Goal: Information Seeking & Learning: Learn about a topic

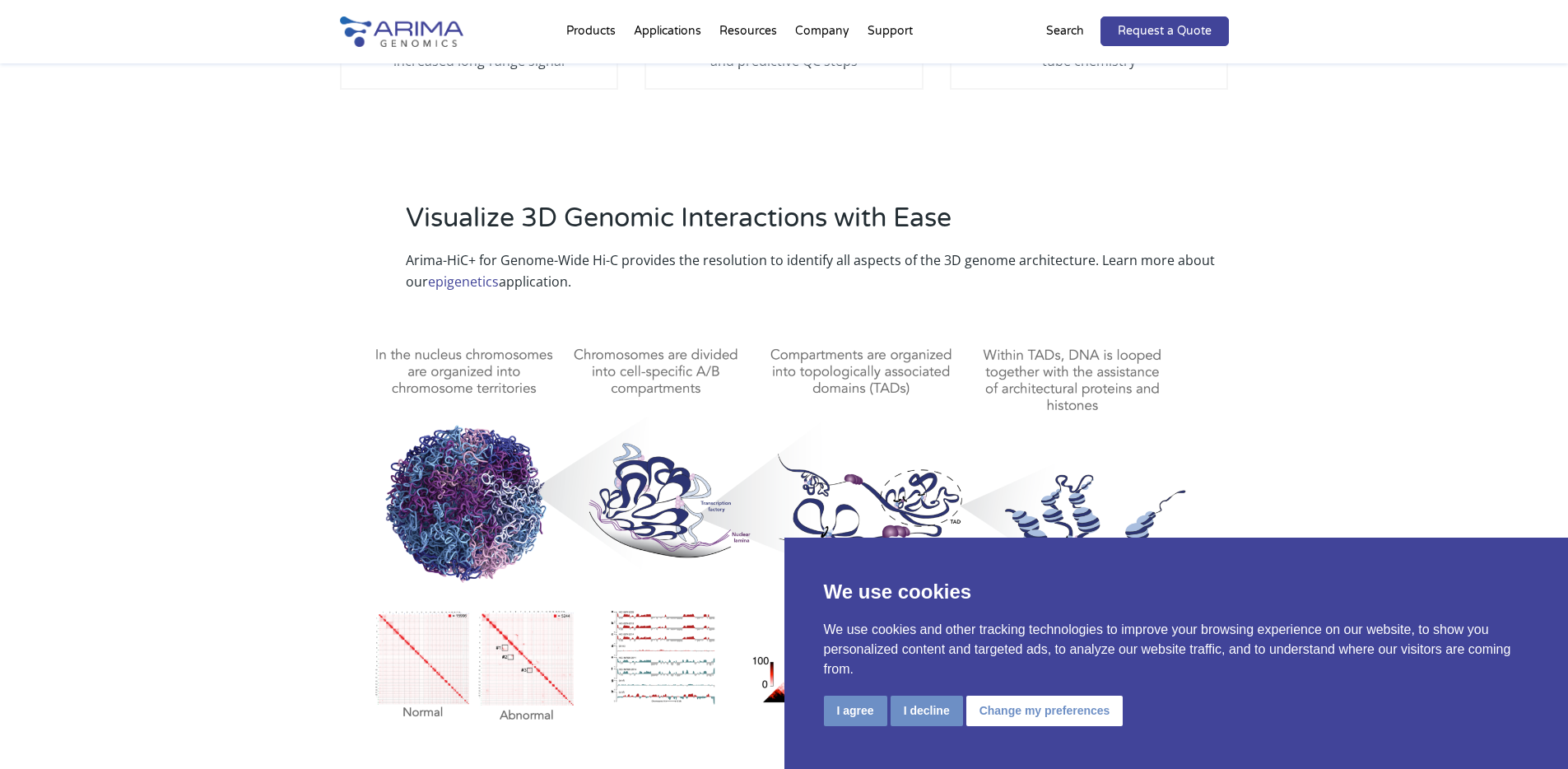
scroll to position [593, 0]
click at [836, 709] on button "I agree" at bounding box center [855, 710] width 64 height 30
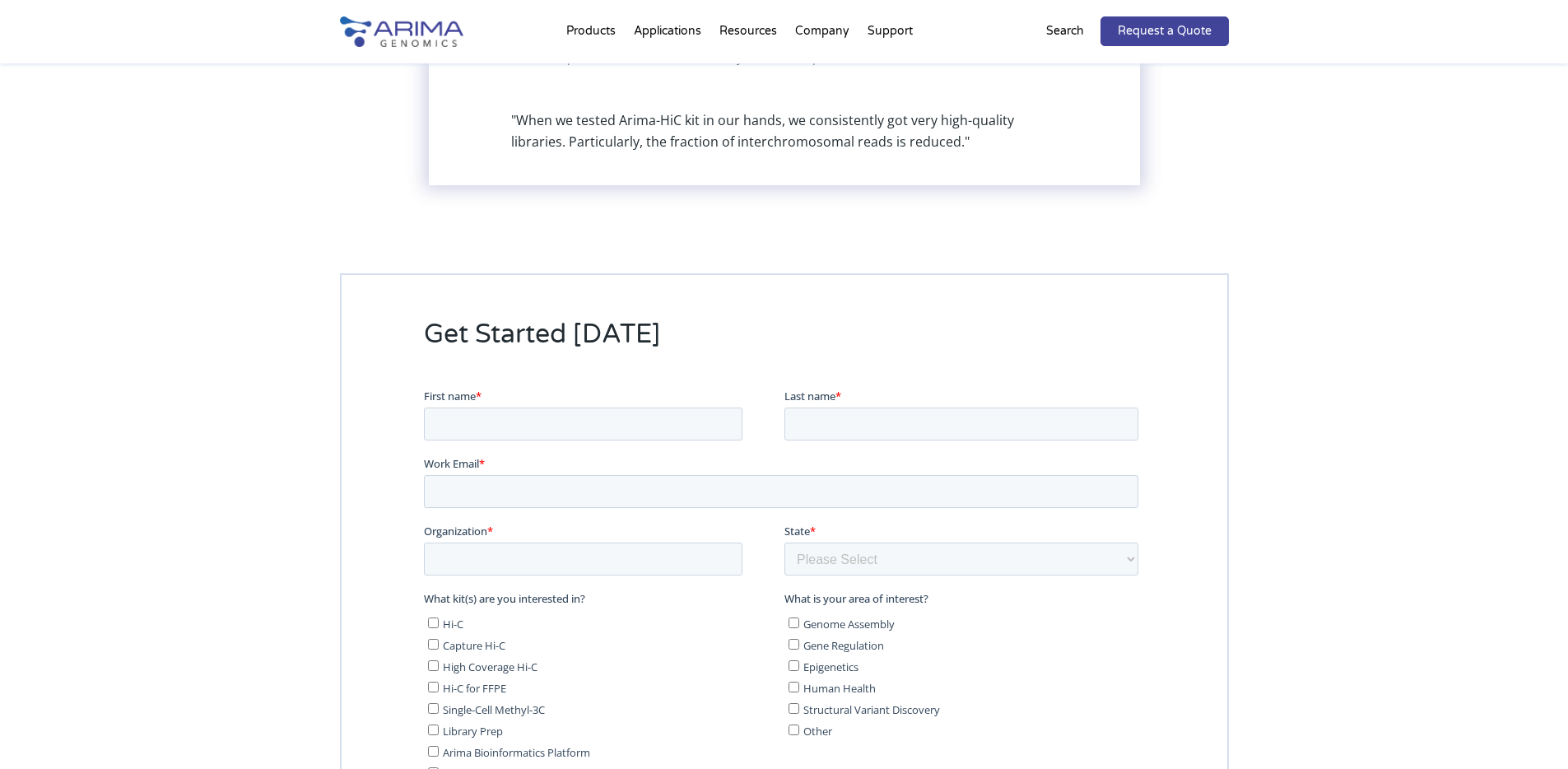
scroll to position [8197, 0]
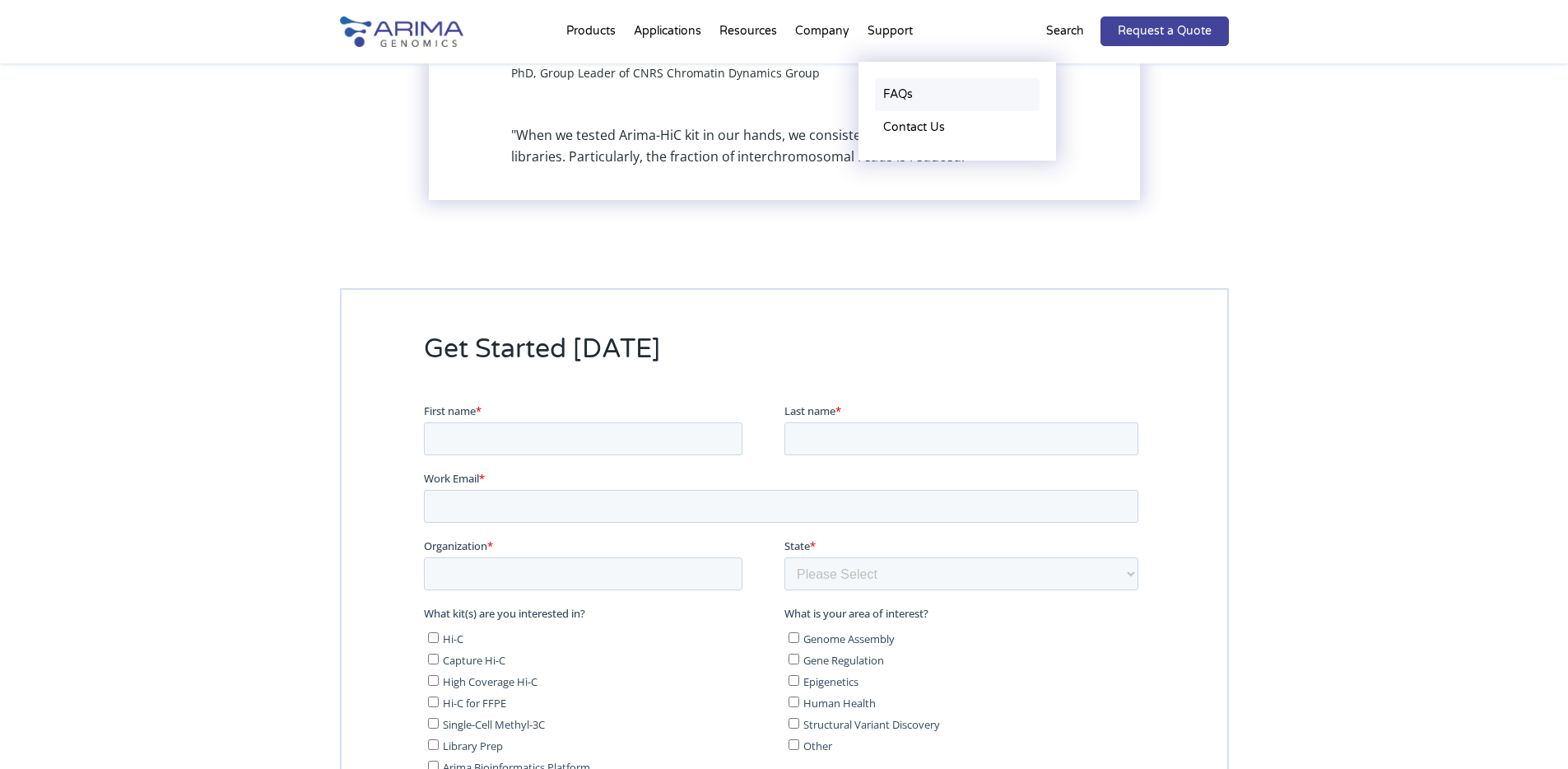
click at [895, 87] on link "FAQs" at bounding box center [957, 95] width 165 height 33
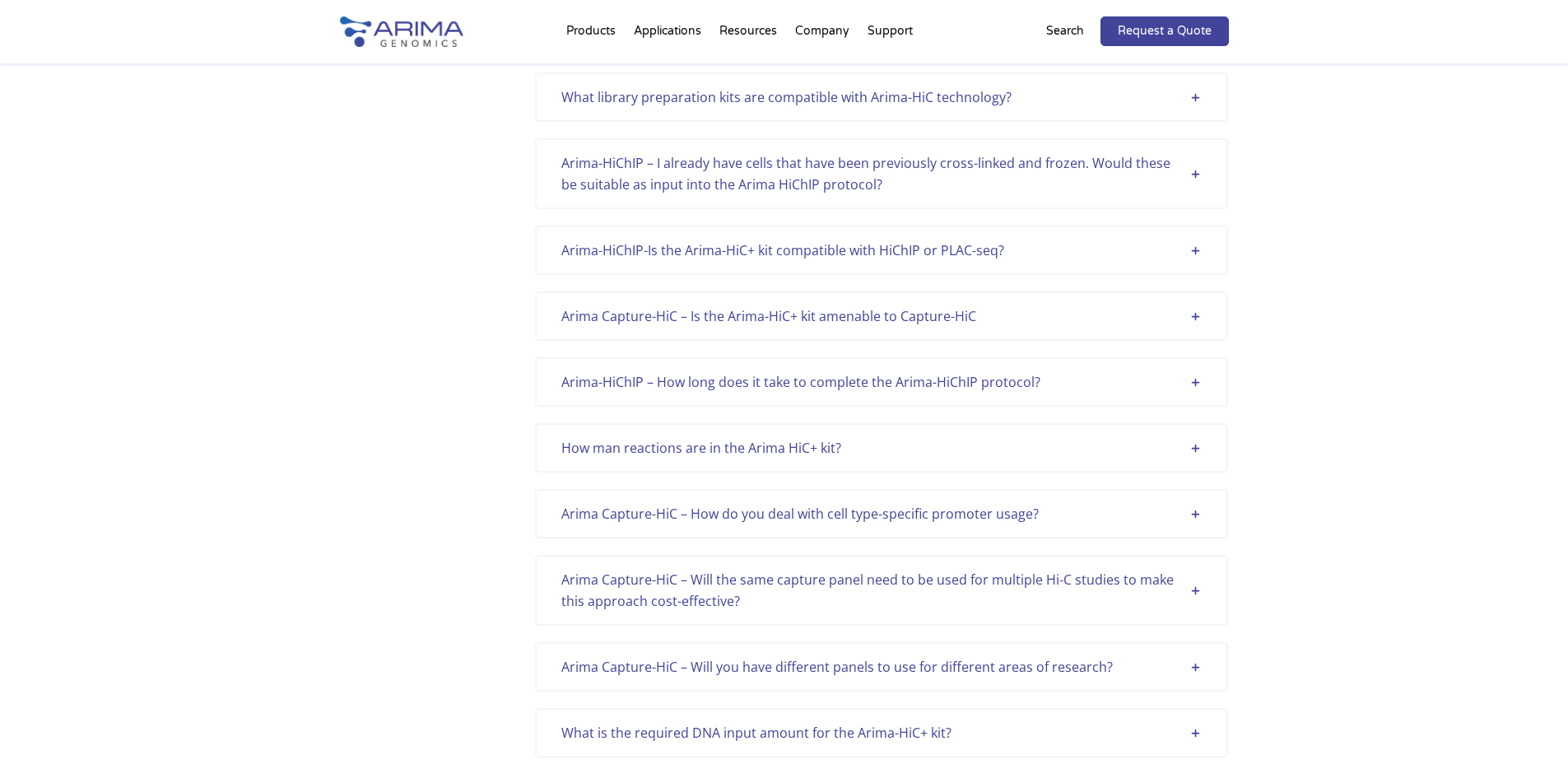
scroll to position [3688, 0]
click at [888, 441] on div "How man reactions are in the Arima HiC+ kit?" at bounding box center [881, 446] width 641 height 22
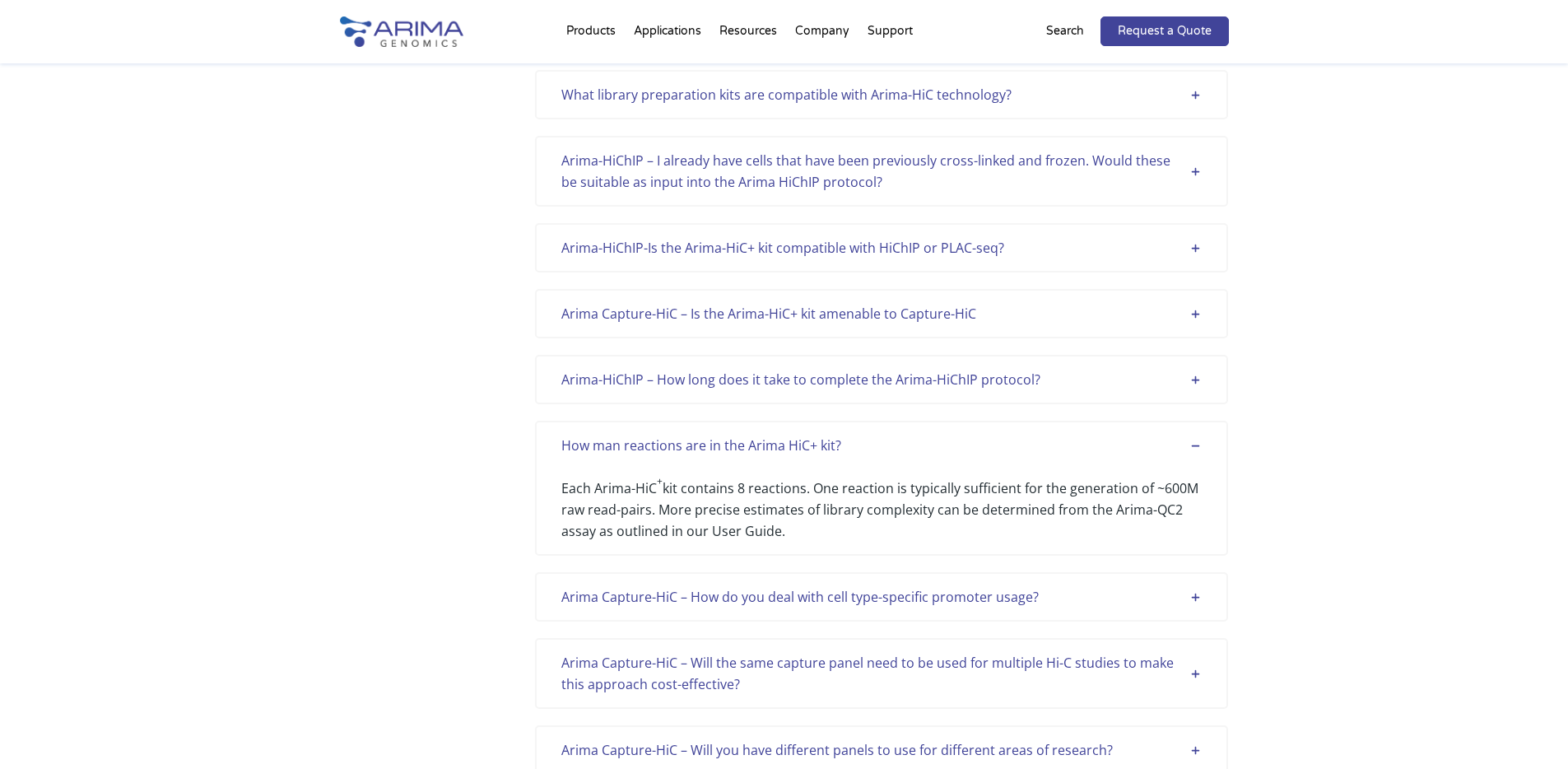
click at [888, 441] on div "How man reactions are in the Arima HiC+ kit?" at bounding box center [881, 446] width 641 height 22
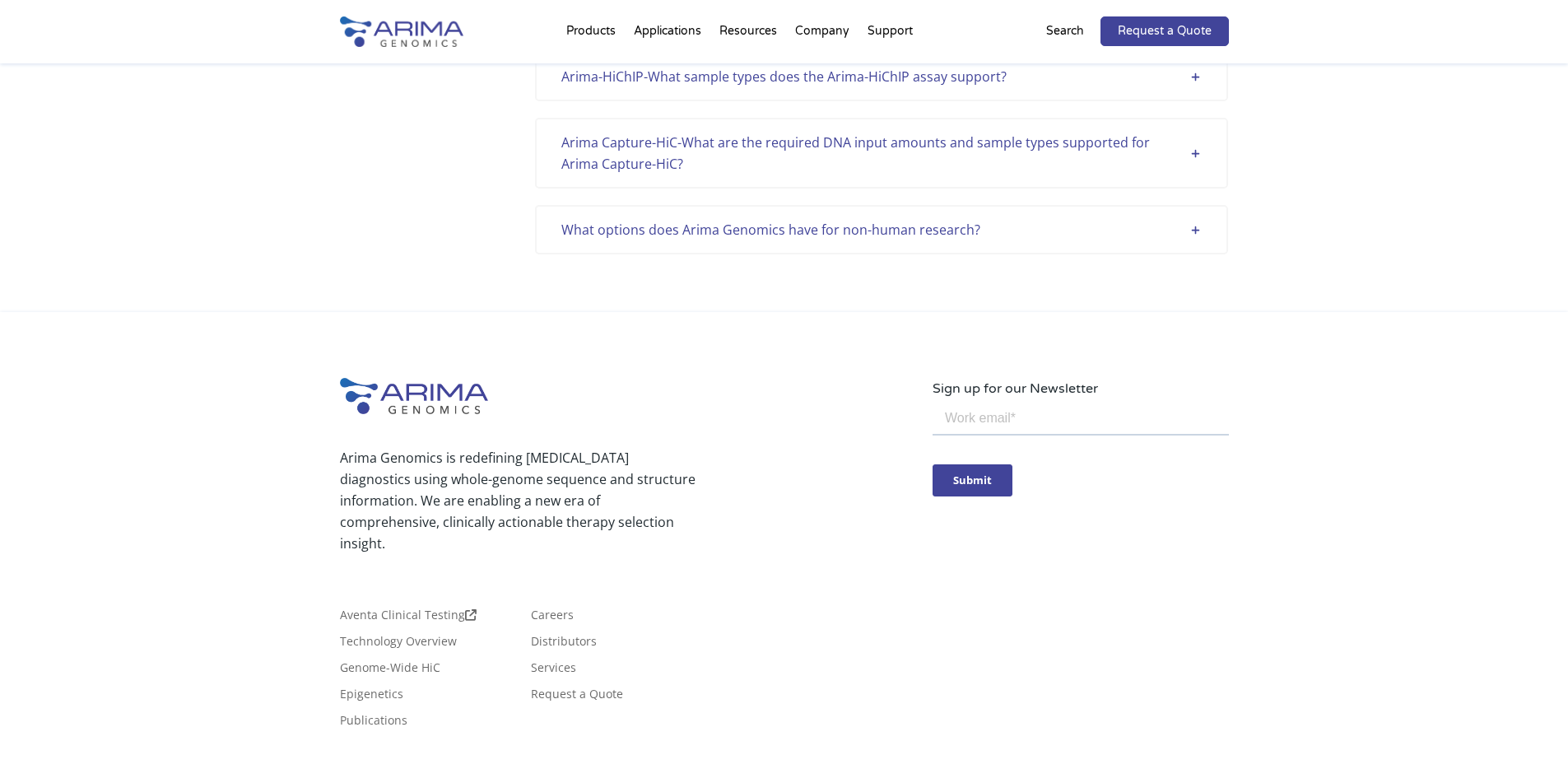
scroll to position [4676, 0]
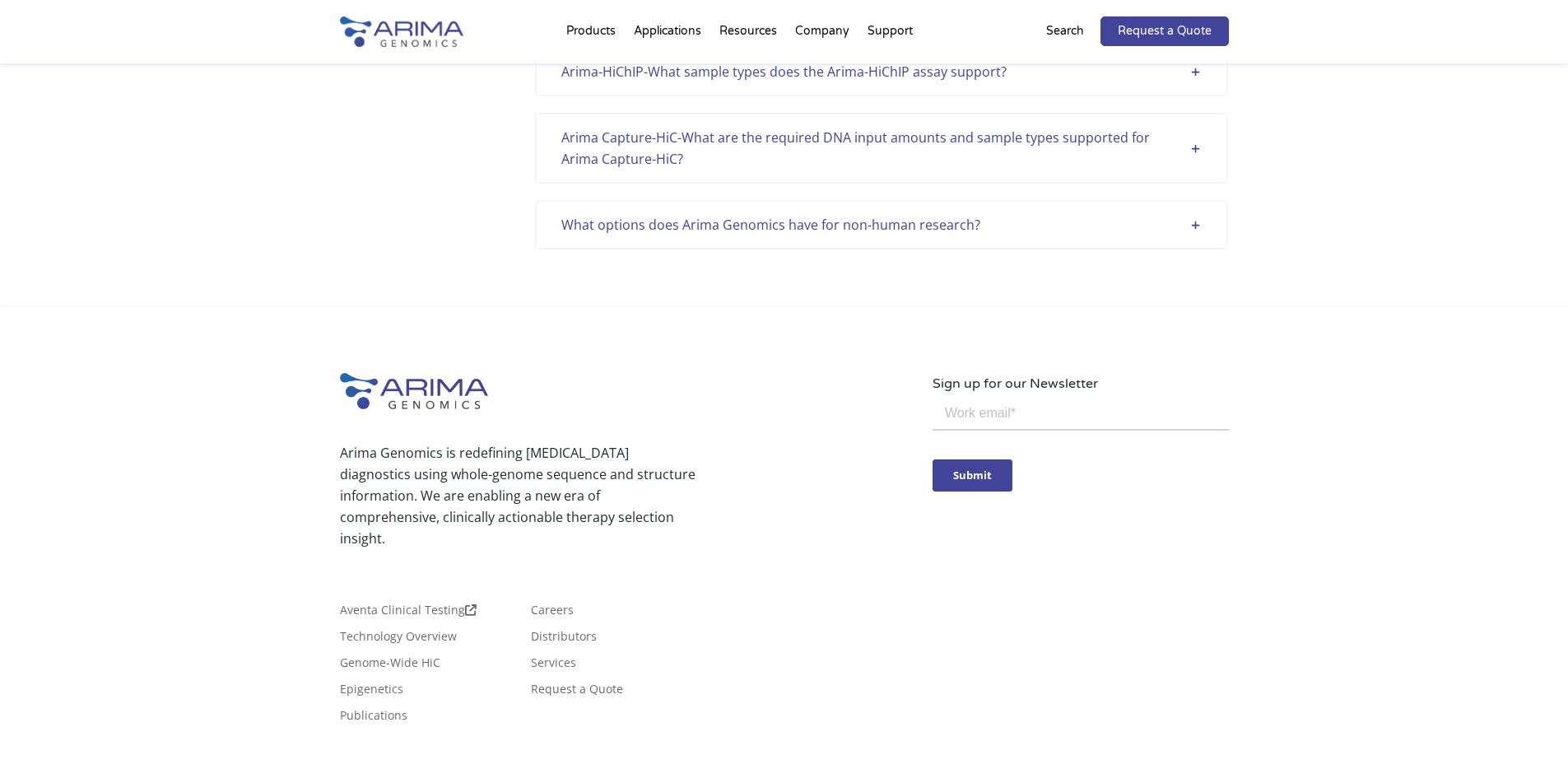
click at [906, 236] on div "What options does Arima Genomics have for non-human research? Arima’s genome-wi…" at bounding box center [881, 224] width 693 height 49
click at [982, 219] on div "What options does Arima Genomics have for non-human research?" at bounding box center [881, 224] width 641 height 22
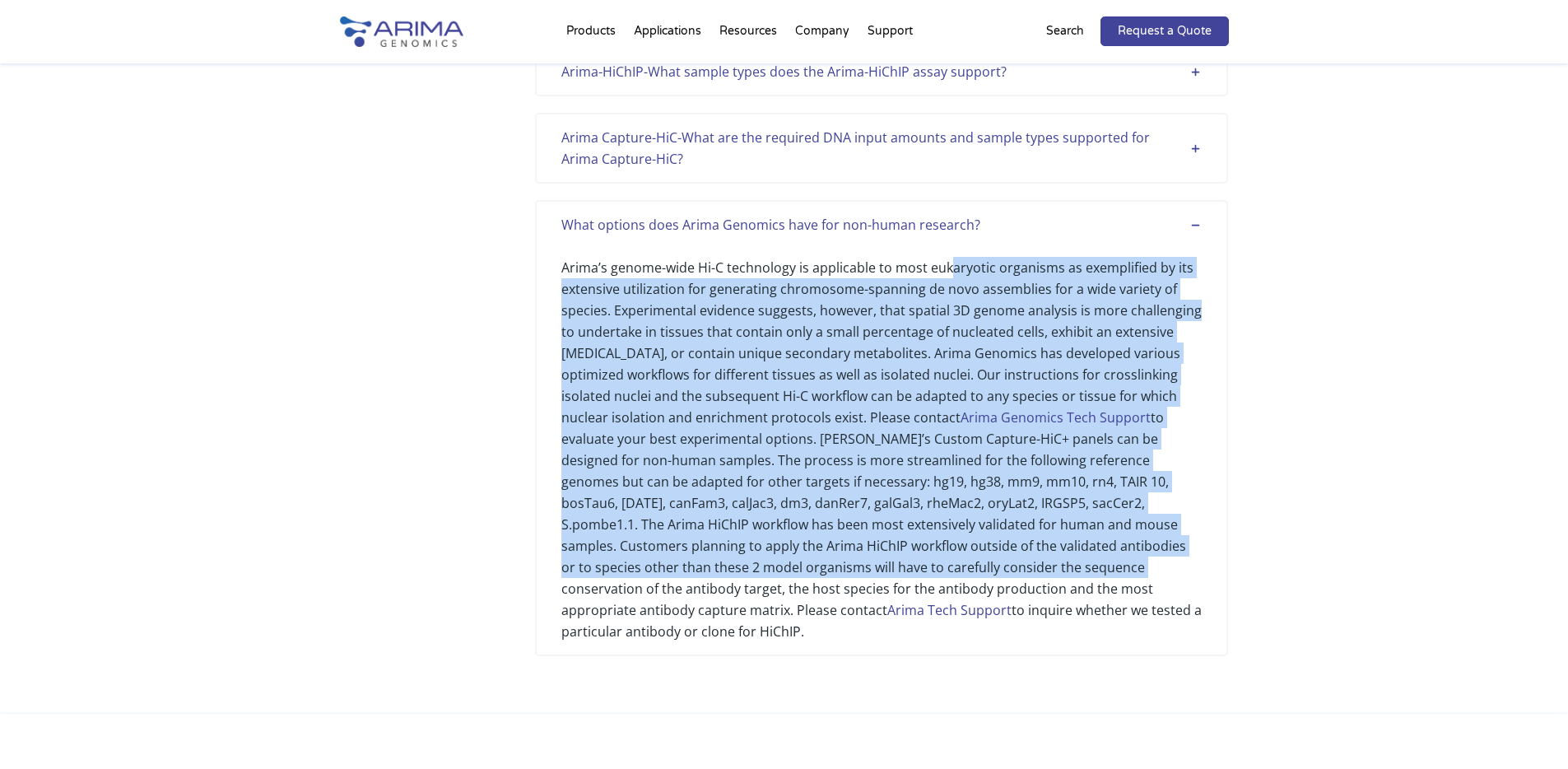
drag, startPoint x: 997, startPoint y: 321, endPoint x: 1005, endPoint y: 570, distance: 249.1
click at [1005, 570] on div "Arima’s genome-wide Hi-C technology is applicable to most eukaryotic organisms …" at bounding box center [881, 438] width 641 height 407
click at [968, 445] on div "Arima’s genome-wide Hi-C technology is applicable to most eukaryotic organisms …" at bounding box center [881, 438] width 641 height 407
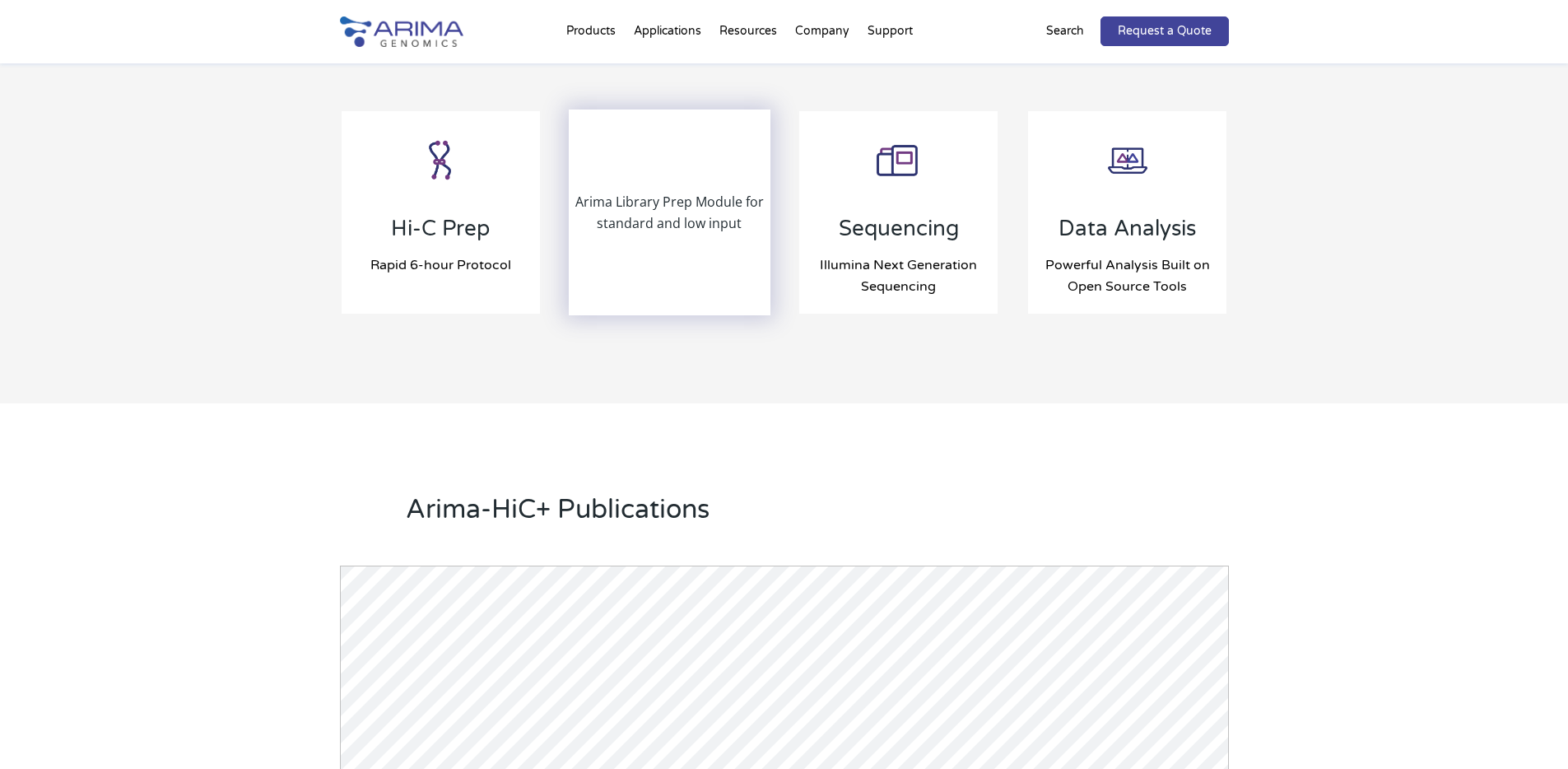
scroll to position [1778, 0]
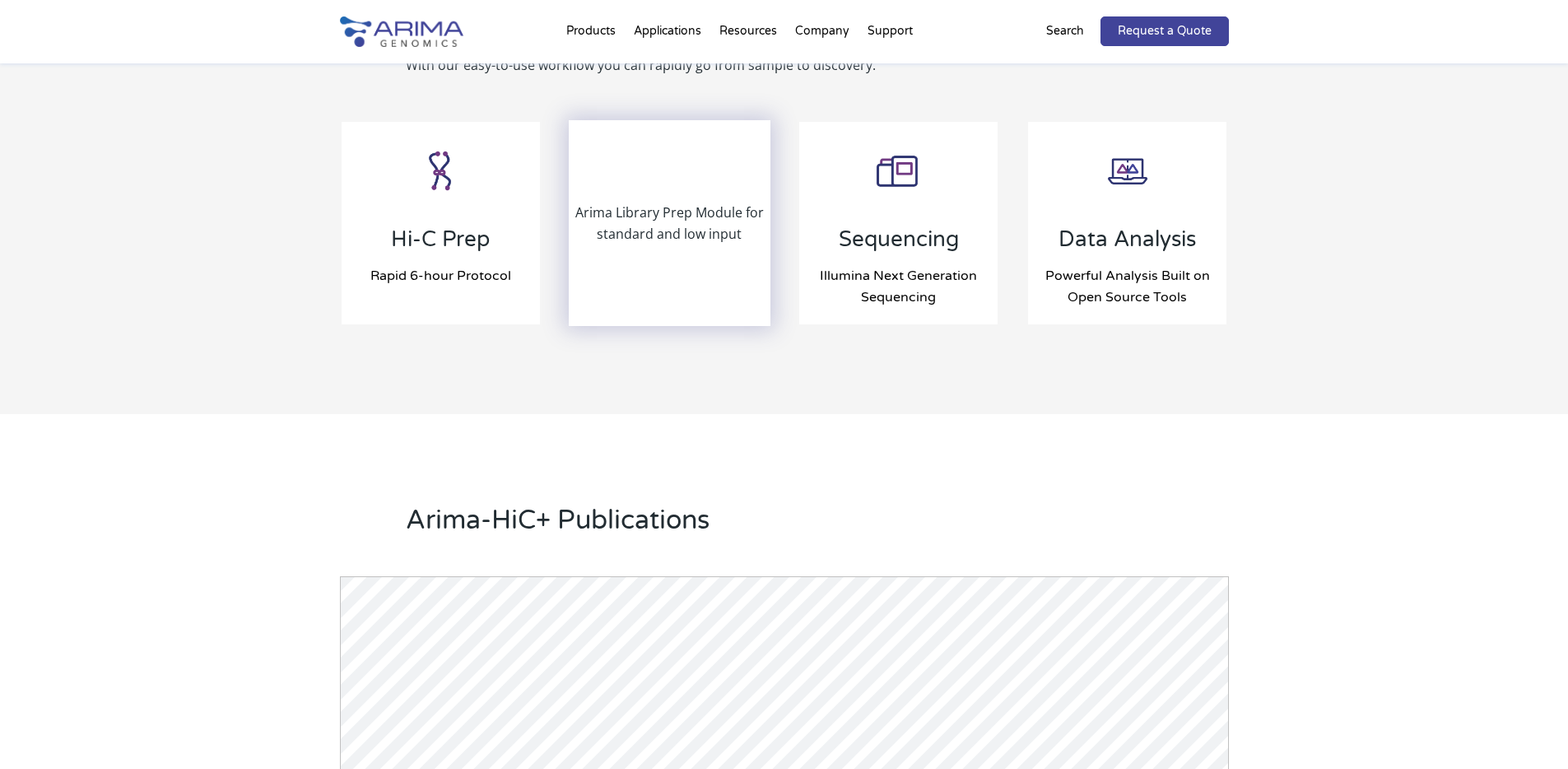
click at [687, 250] on div "Arima Library Prep Module for standard and low input" at bounding box center [669, 222] width 199 height 203
click at [646, 238] on p "Arima Library Prep Module for standard and low input" at bounding box center [669, 223] width 199 height 43
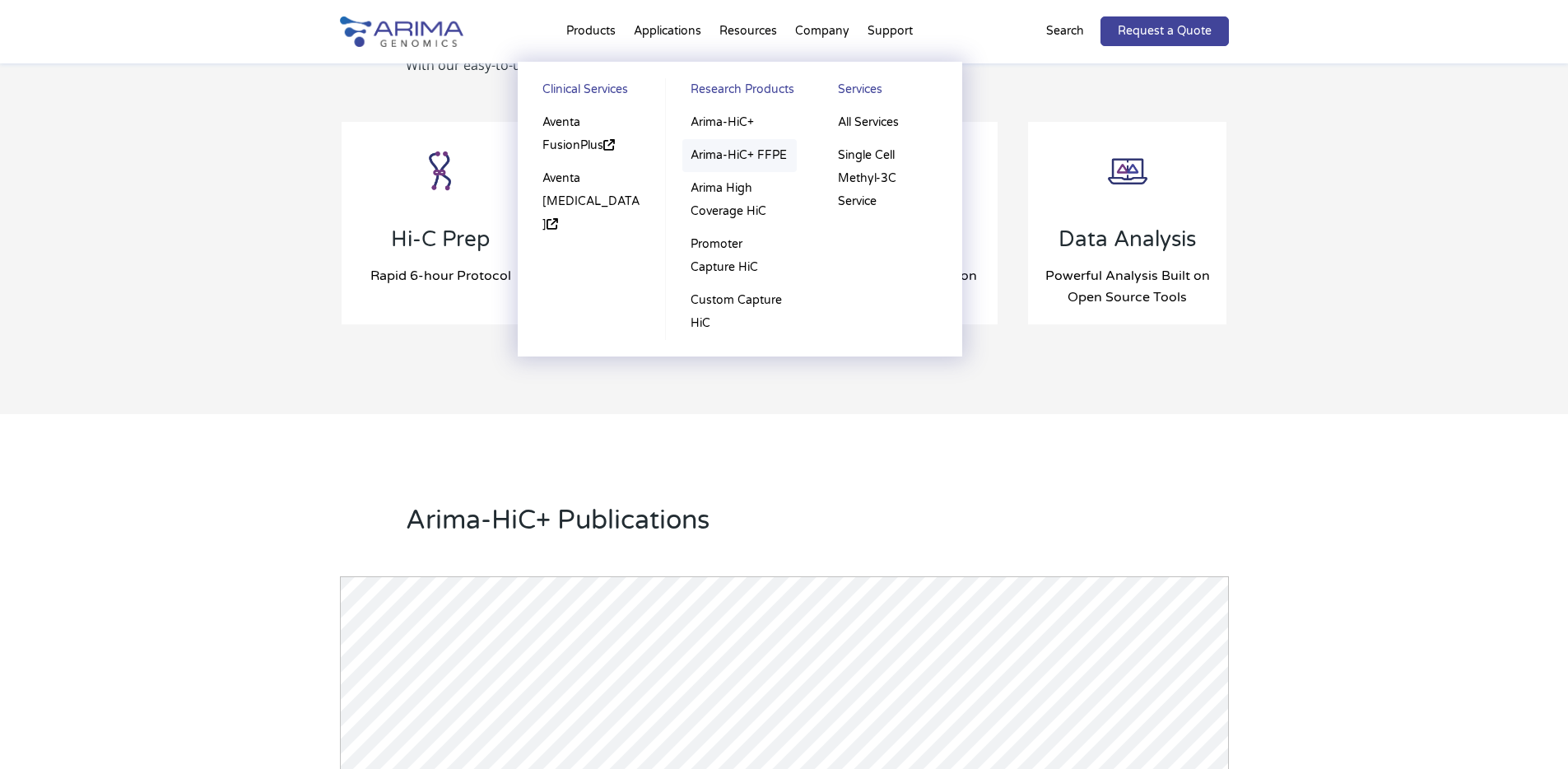
click at [774, 152] on link "Arima-HiC+ FFPE" at bounding box center [739, 156] width 115 height 33
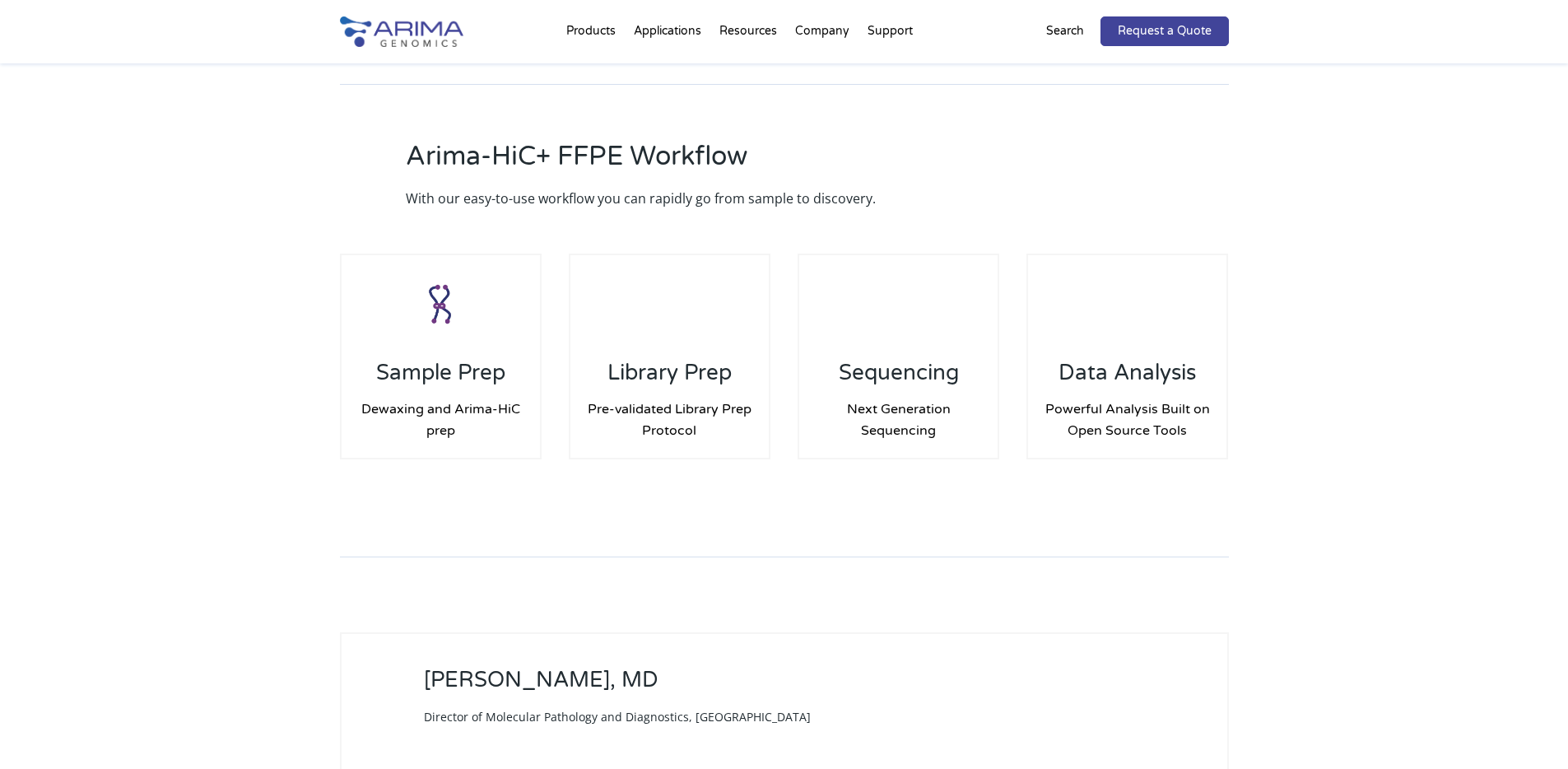
scroll to position [2173, 0]
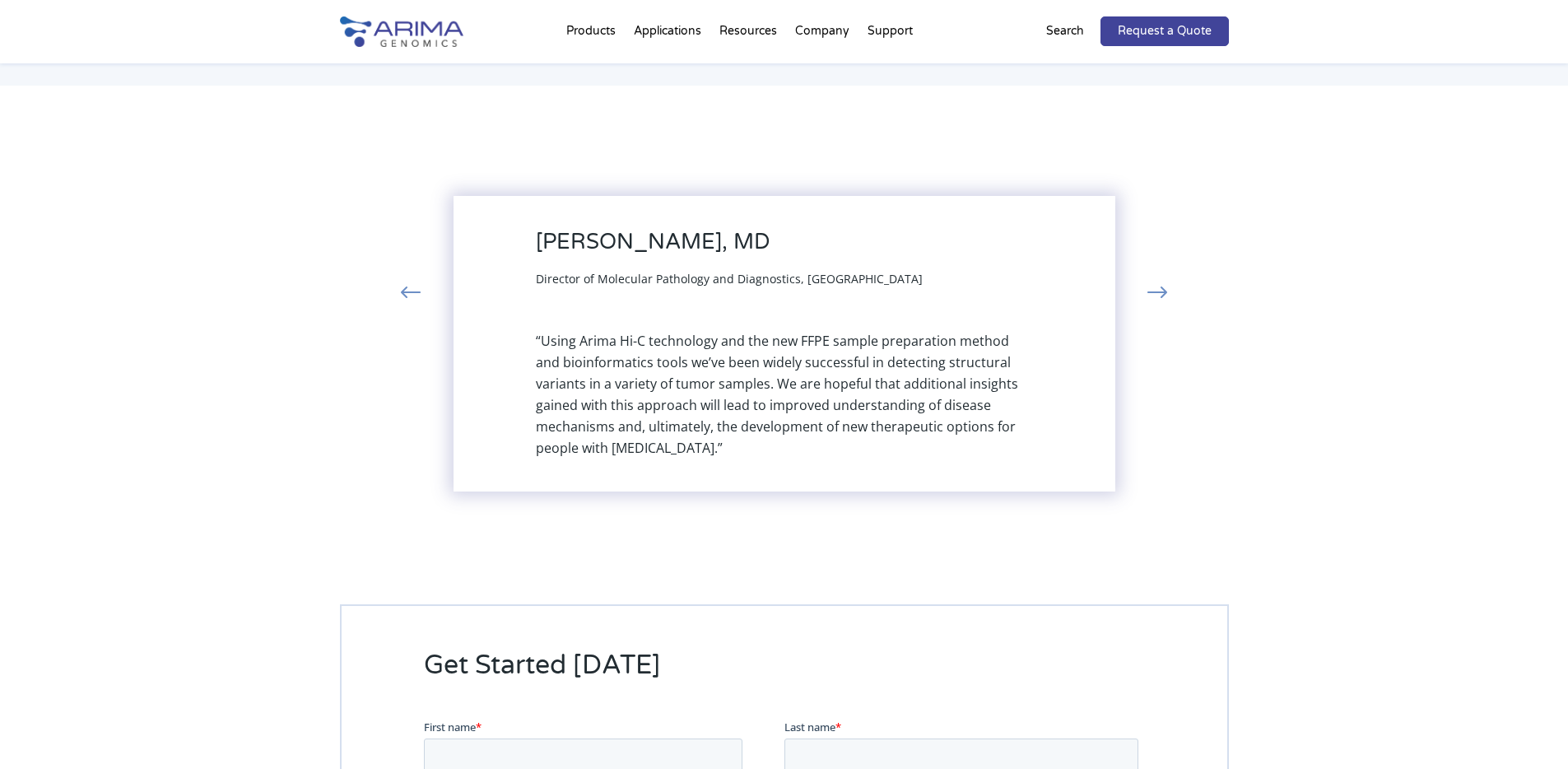
scroll to position [3570, 0]
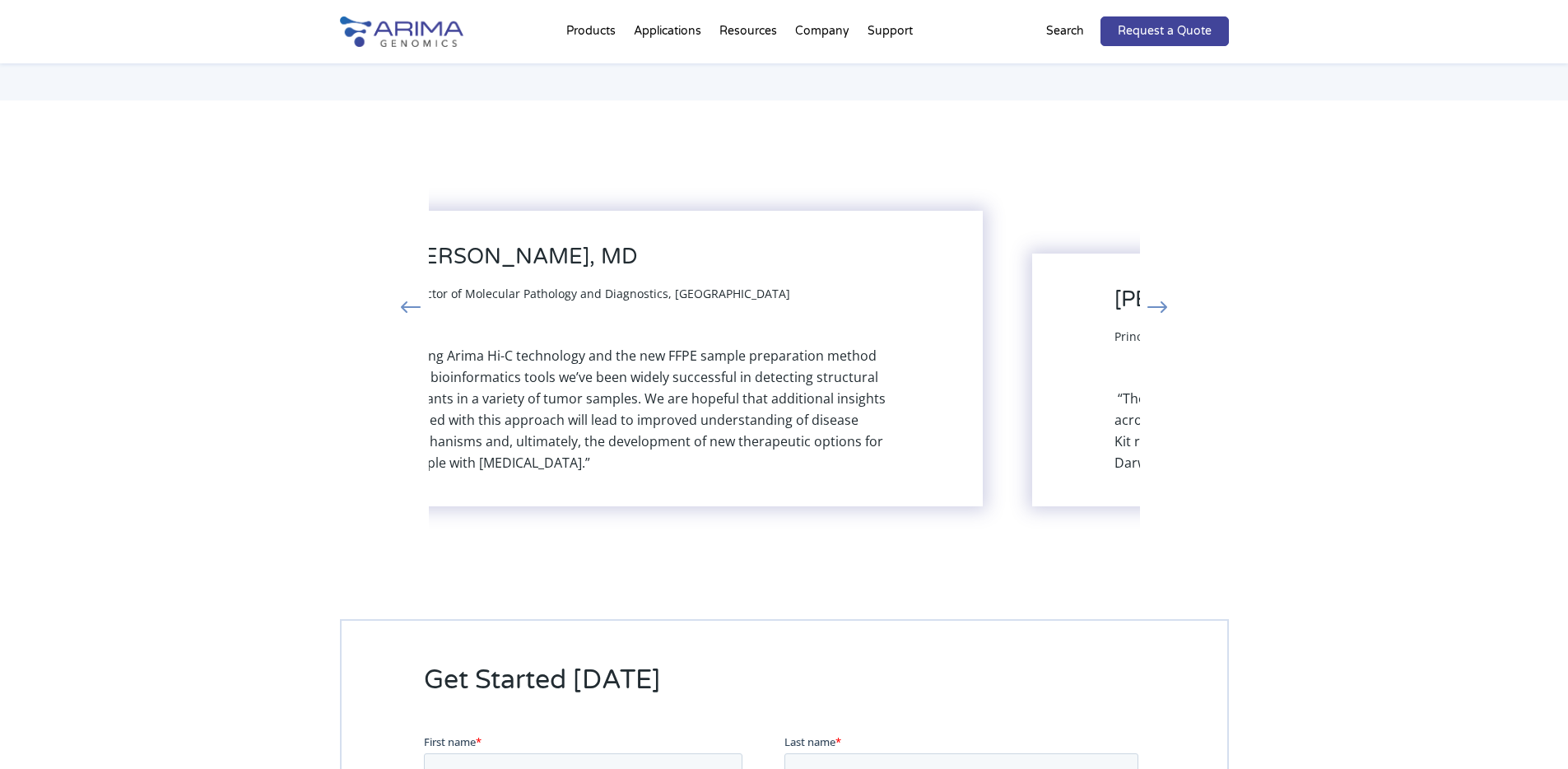
drag, startPoint x: 876, startPoint y: 415, endPoint x: 589, endPoint y: 457, distance: 290.1
click at [593, 457] on div "“Using Arima Hi-C technology and the new FFPE sample preparation method and bio…" at bounding box center [652, 409] width 498 height 128
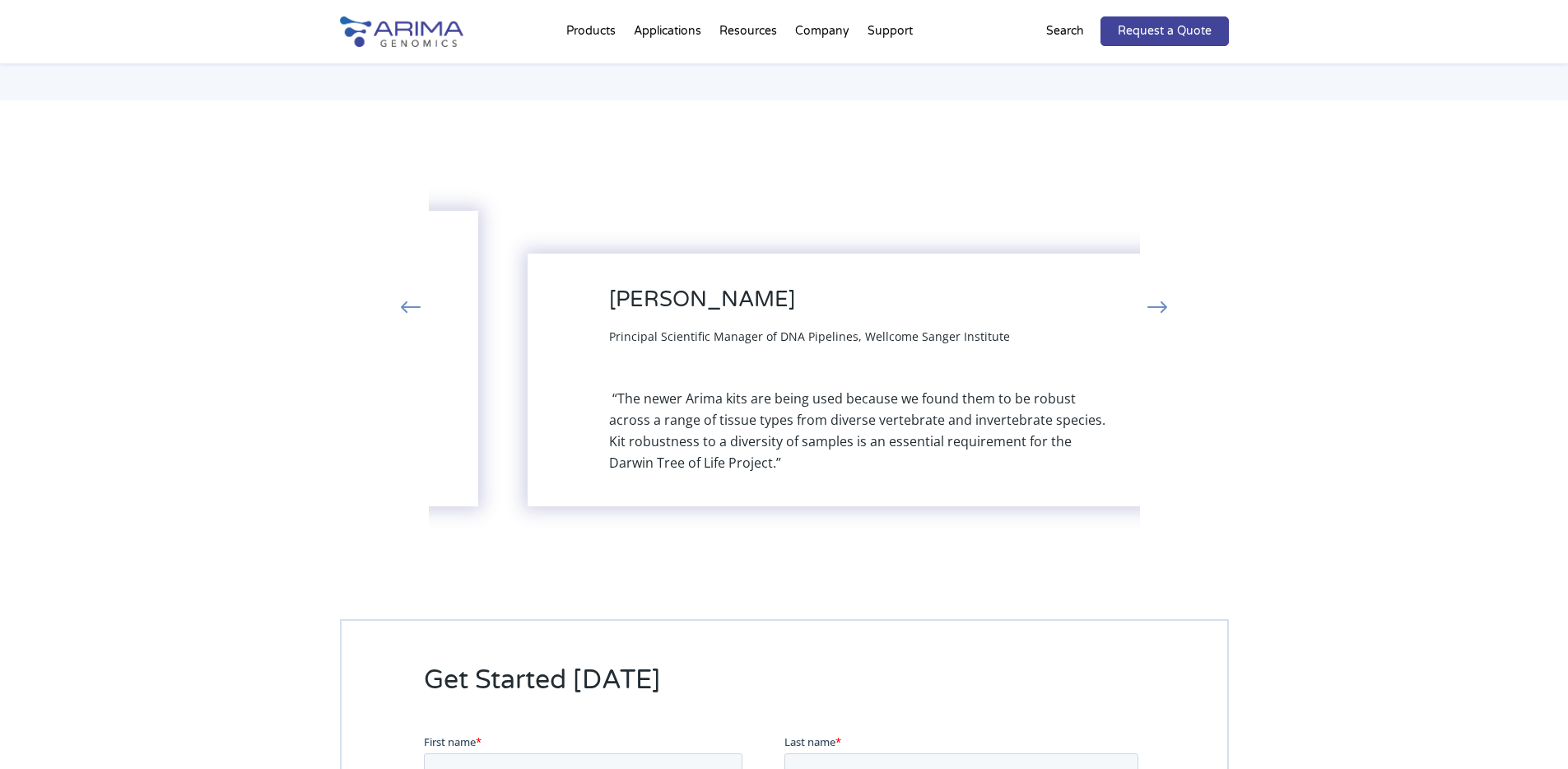
drag, startPoint x: 943, startPoint y: 443, endPoint x: 633, endPoint y: 477, distance: 311.9
click at [709, 474] on div "Michael Quail Principal Scientific Manager of DNA Pipelines, Wellcome Sanger In…" at bounding box center [858, 380] width 662 height 253
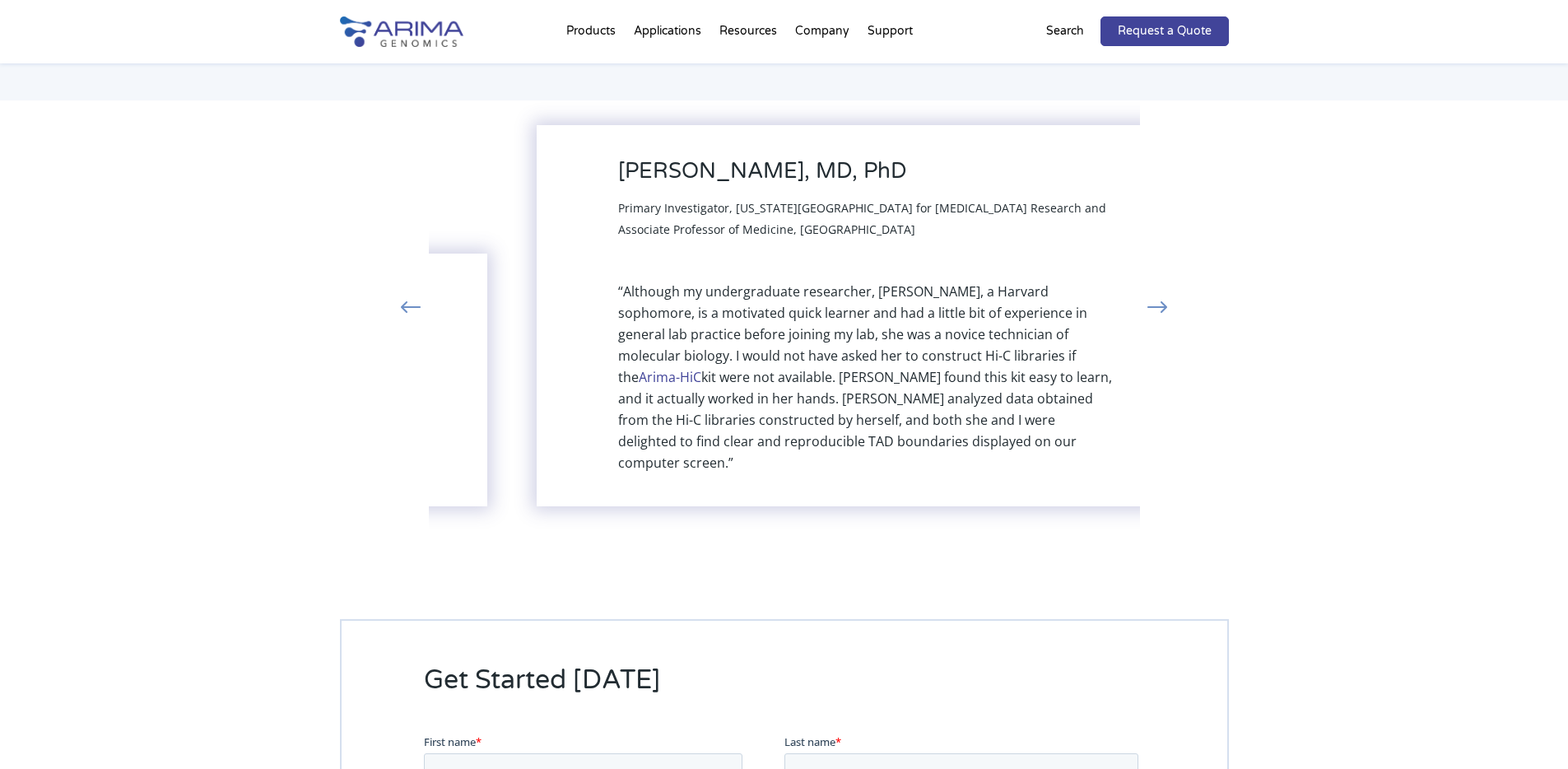
drag, startPoint x: 992, startPoint y: 446, endPoint x: 639, endPoint y: 485, distance: 355.1
click at [645, 486] on div "Toshi Shioda, MD, PhD Primary Investigator, Massachusetts General Hospital Cent…" at bounding box center [867, 315] width 662 height 381
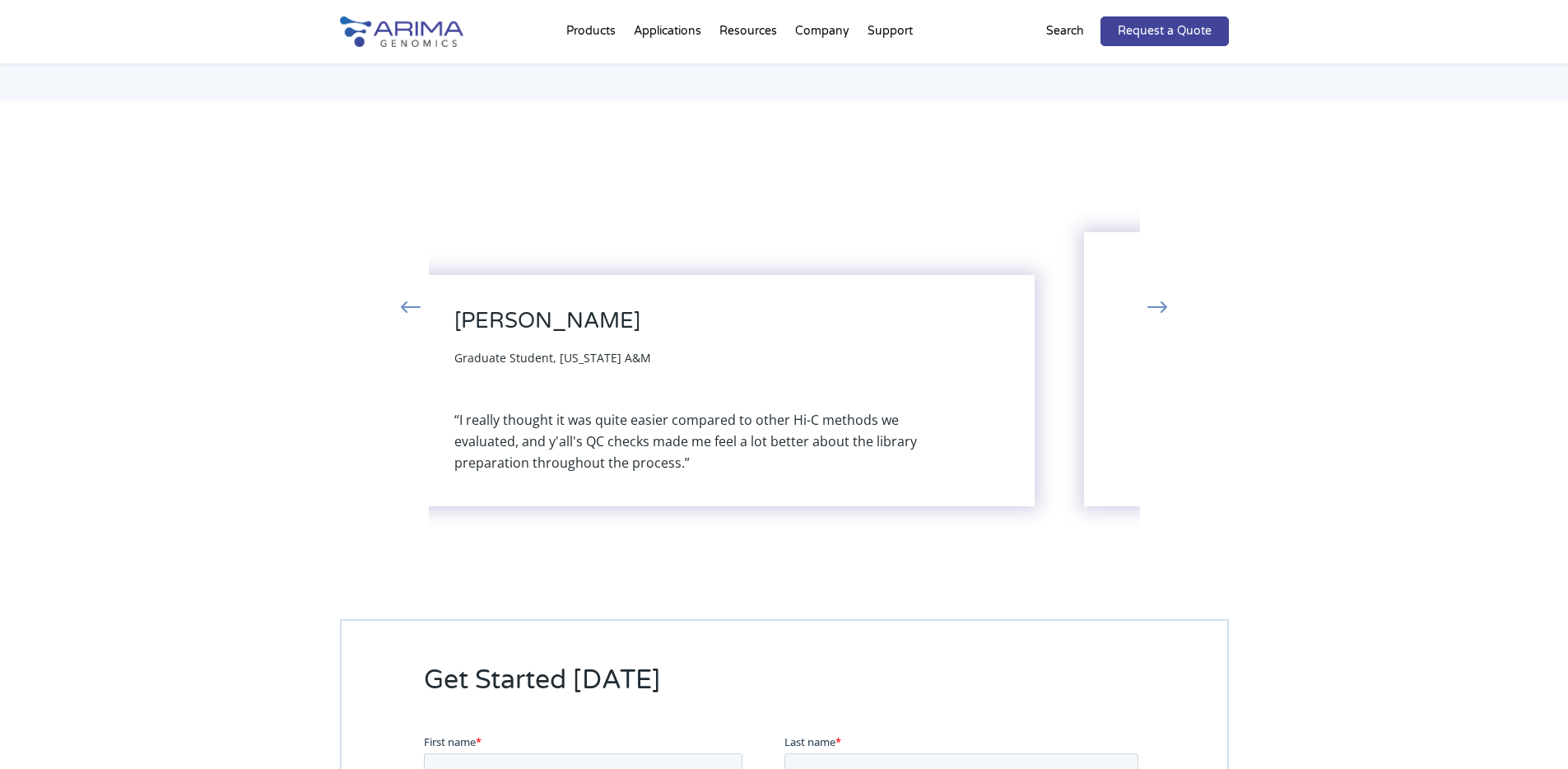
drag, startPoint x: 1029, startPoint y: 448, endPoint x: 674, endPoint y: 479, distance: 356.4
click at [714, 478] on div "Caitlin Castanada Graduate Student, Texas A&M “I really thought it was quite ea…" at bounding box center [703, 391] width 662 height 231
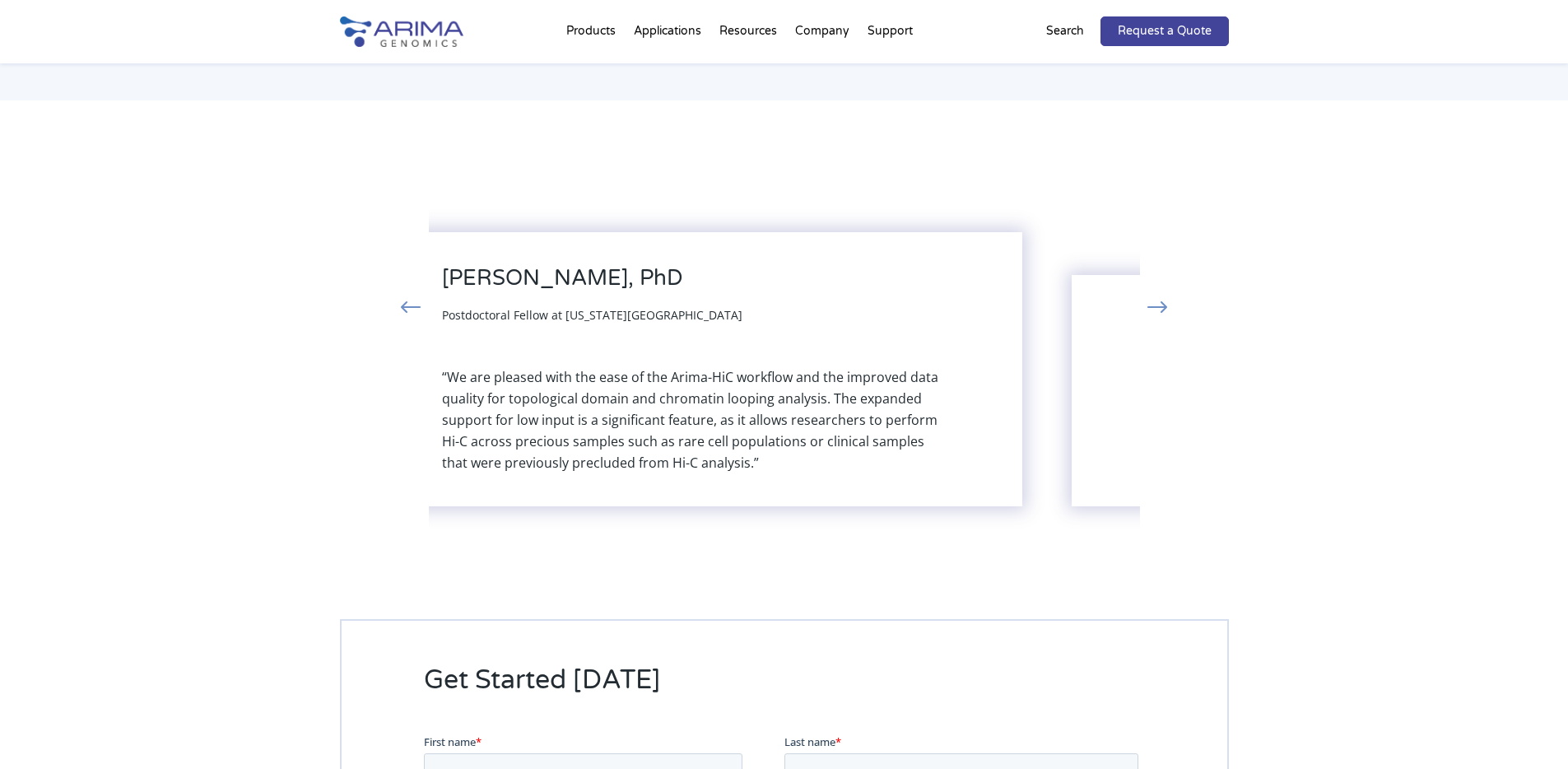
drag, startPoint x: 990, startPoint y: 432, endPoint x: 581, endPoint y: 498, distance: 414.3
click at [641, 477] on div "Hiruy Meharena, PhD Postdoctoral Fellow at Massachusetts Institute of Technolog…" at bounding box center [690, 369] width 662 height 274
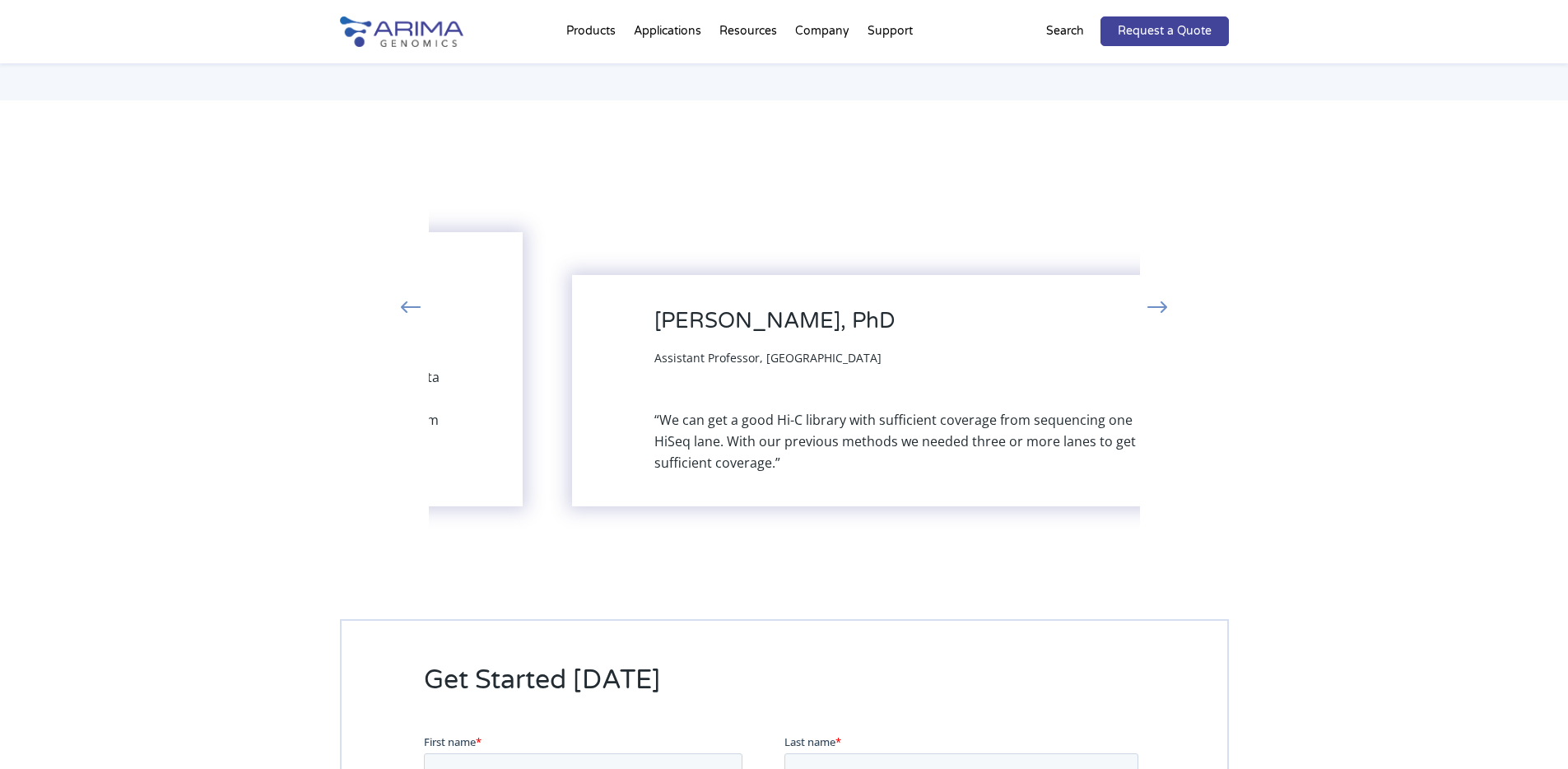
drag, startPoint x: 943, startPoint y: 436, endPoint x: 721, endPoint y: 449, distance: 222.4
click at [721, 449] on div "“We can get a good Hi-C library with sufficient coverage from sequencing one Hi…" at bounding box center [903, 442] width 498 height 65
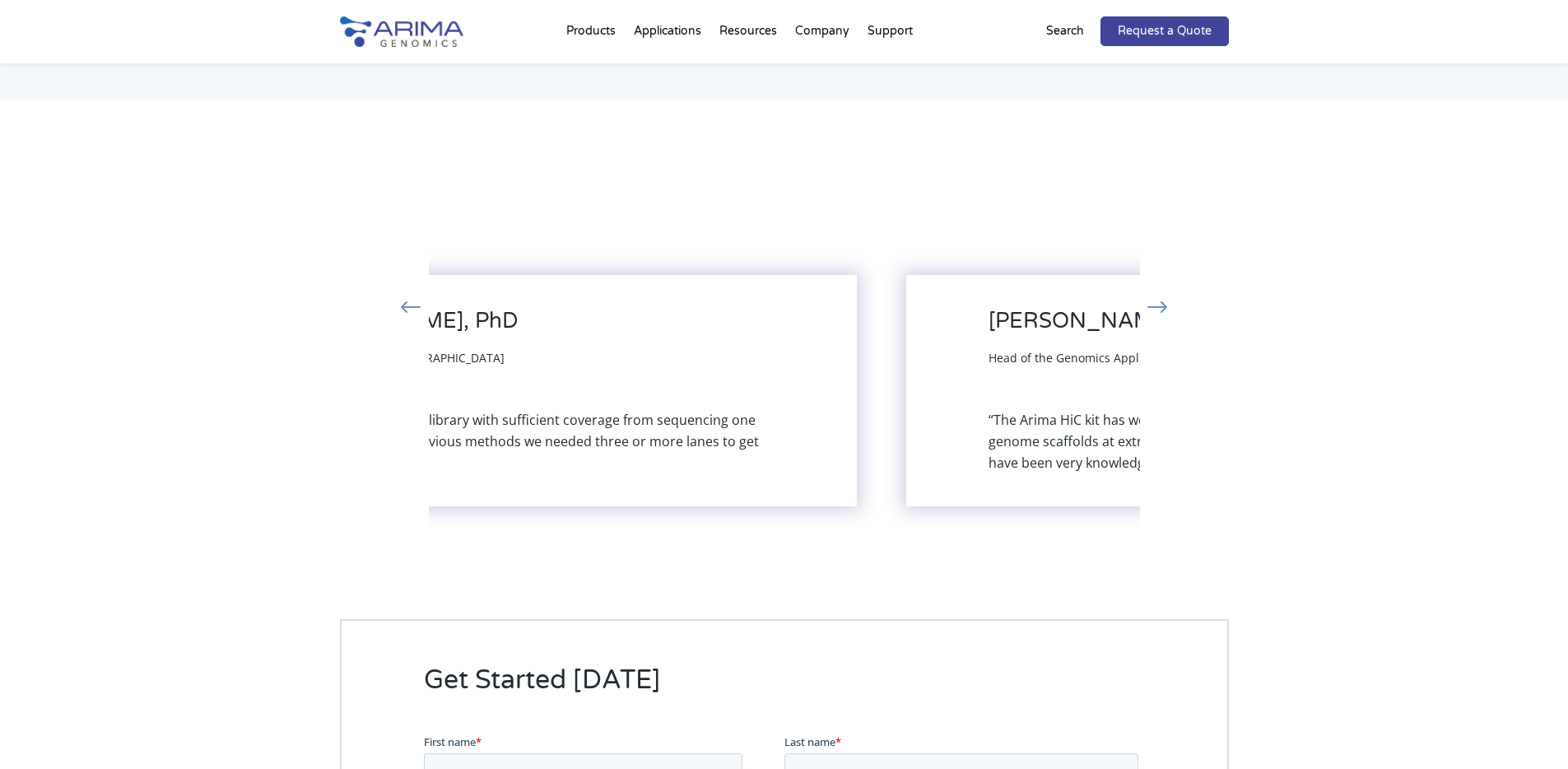
drag, startPoint x: 771, startPoint y: 455, endPoint x: 818, endPoint y: 451, distance: 47.2
click at [818, 451] on div "Melissa Fullwood, PhD Assistant Professor, Nanyang Technical University “We can…" at bounding box center [526, 391] width 662 height 231
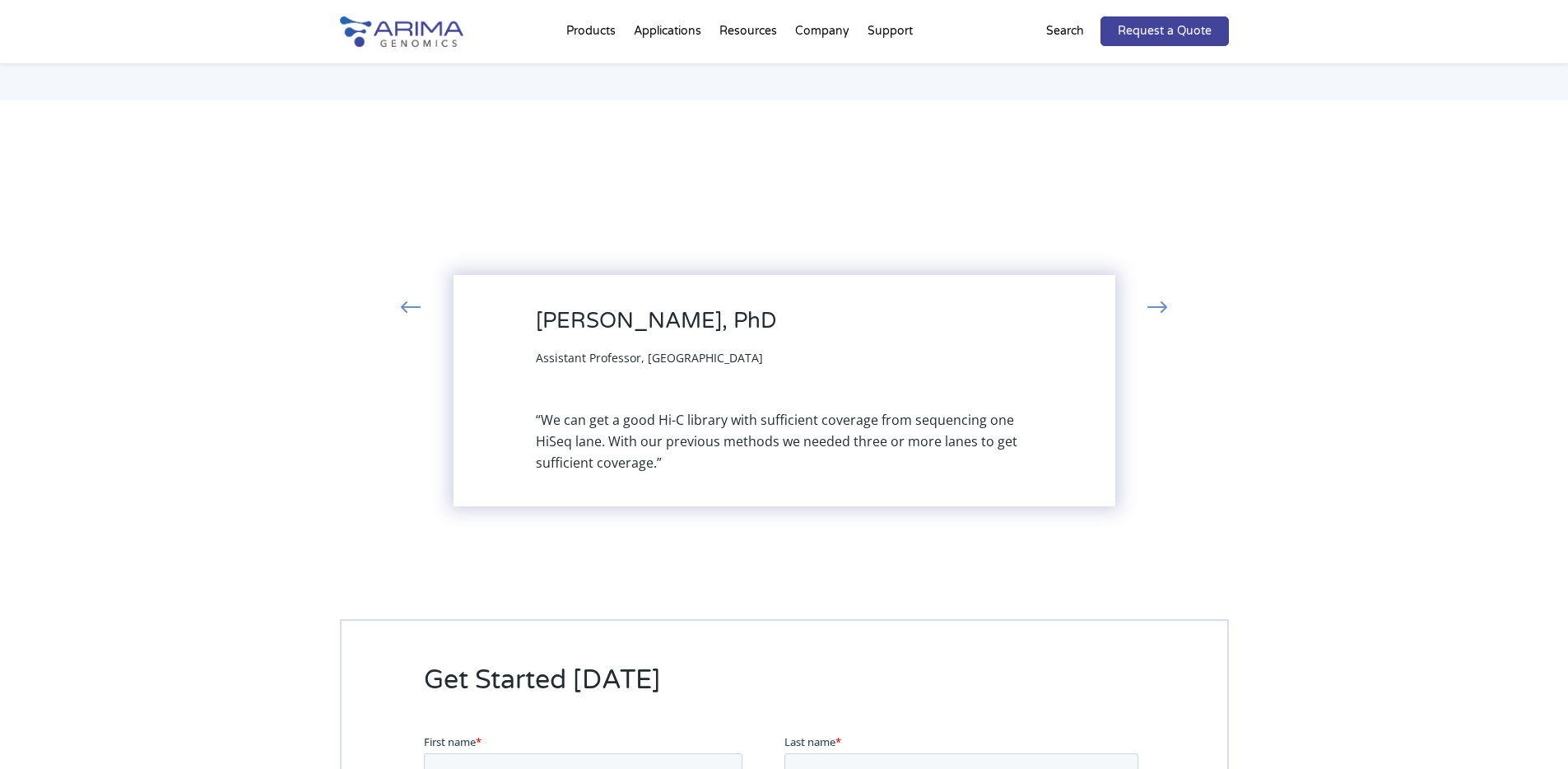
drag, startPoint x: 941, startPoint y: 456, endPoint x: 791, endPoint y: 465, distance: 150.3
click at [801, 465] on div "Melissa Fullwood, PhD Assistant Professor, Nanyang Technical University “We can…" at bounding box center [784, 391] width 662 height 231
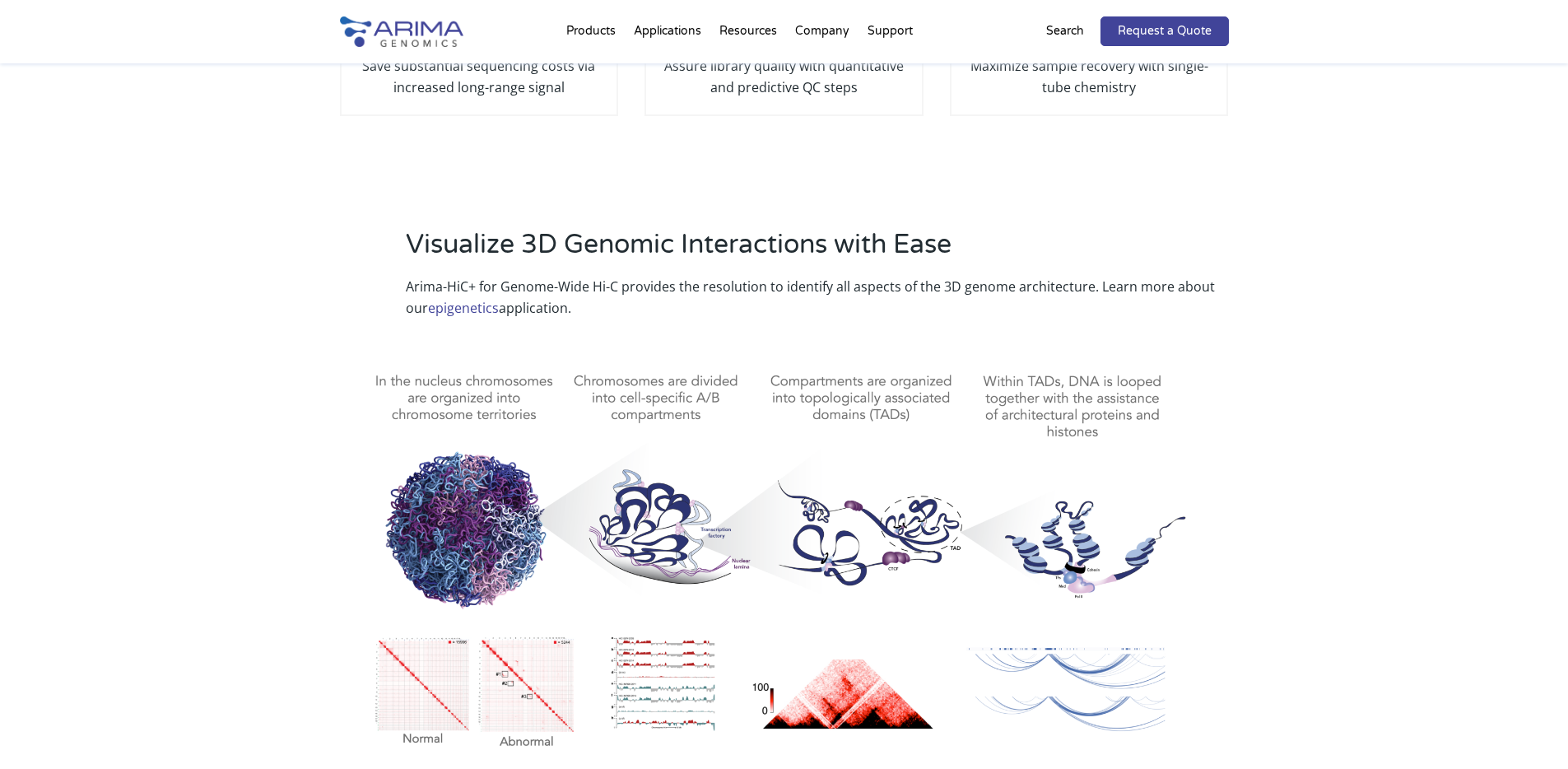
scroll to position [0, 0]
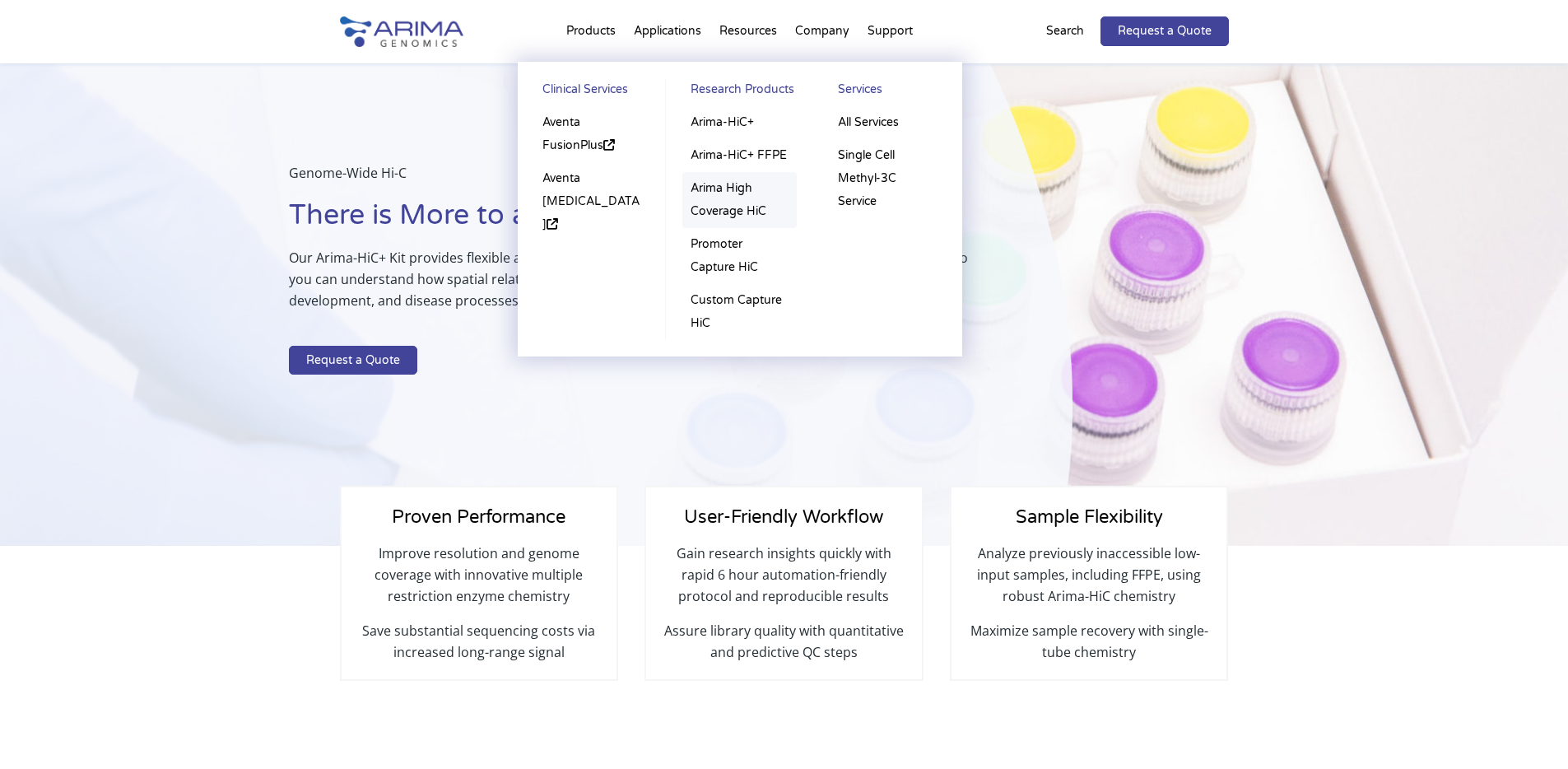
click at [694, 203] on link "Arima High Coverage HiC" at bounding box center [739, 200] width 115 height 56
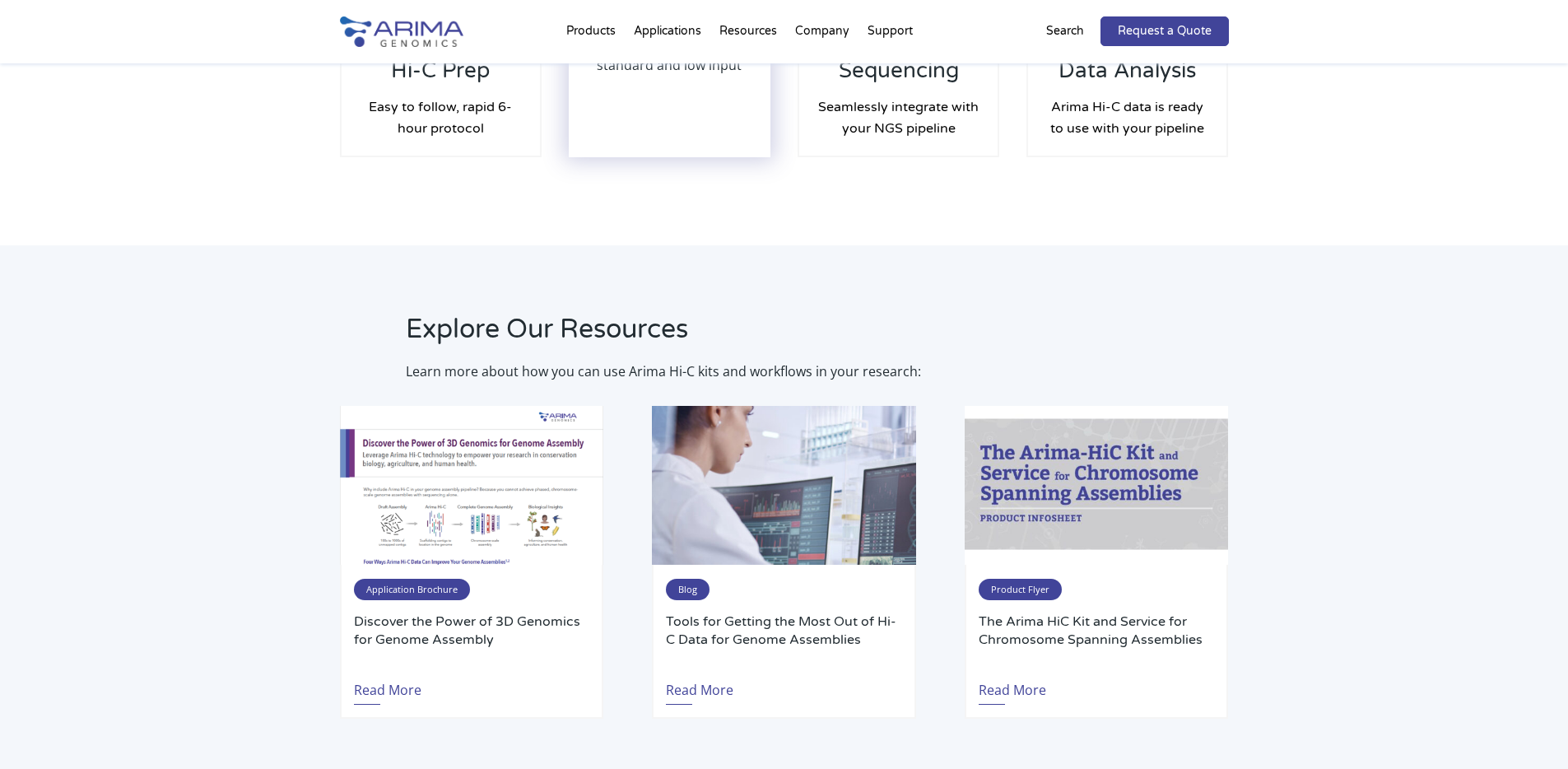
scroll to position [2638, 0]
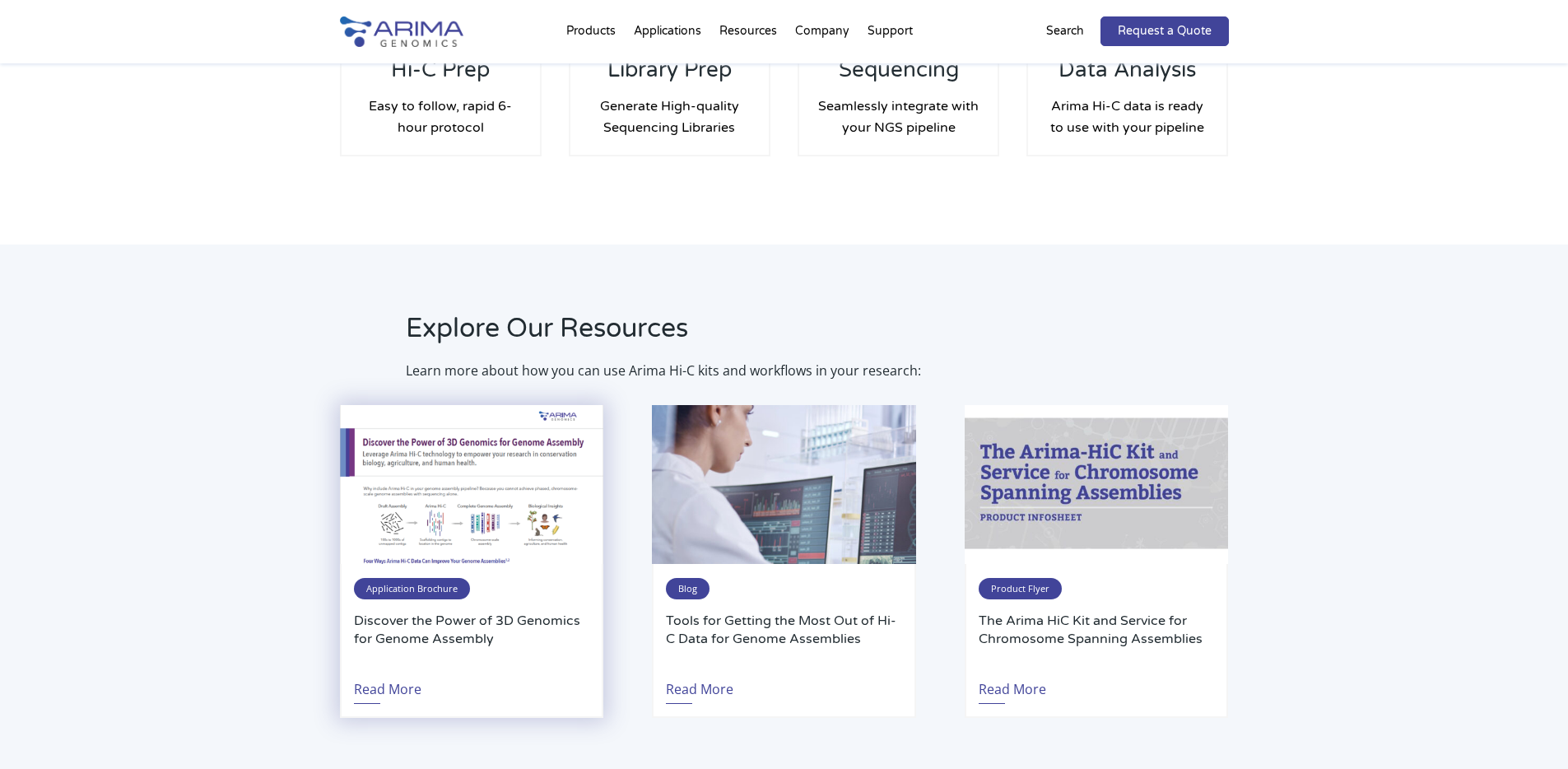
click at [451, 569] on div "Application Brochure Discover the Power of 3D Genomics for Genome Assembly Read…" at bounding box center [471, 641] width 263 height 154
click at [377, 697] on link "Read More" at bounding box center [387, 685] width 68 height 38
